Goal: Navigation & Orientation: Find specific page/section

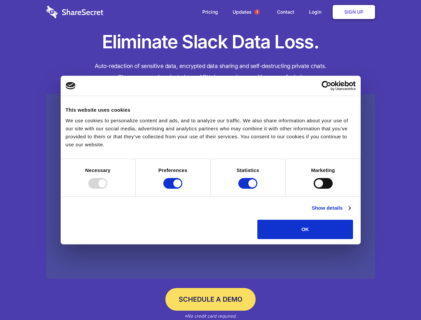
click at [107, 189] on div at bounding box center [97, 183] width 19 height 11
click at [182, 189] on input "Preferences" at bounding box center [172, 183] width 19 height 11
checkbox input "false"
click at [249, 189] on input "Statistics" at bounding box center [247, 183] width 19 height 11
checkbox input "false"
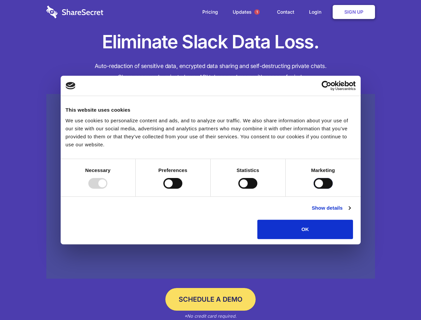
click at [314, 189] on input "Marketing" at bounding box center [323, 183] width 19 height 11
checkbox input "true"
click at [351, 212] on link "Show details" at bounding box center [331, 208] width 39 height 8
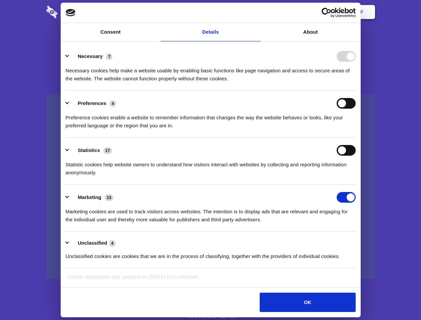
click at [356, 91] on li "Necessary 7 Necessary cookies help make a website usable by enabling basic func…" at bounding box center [211, 67] width 290 height 47
click at [257, 12] on span "1" at bounding box center [257, 11] width 5 height 5
